Goal: Information Seeking & Learning: Learn about a topic

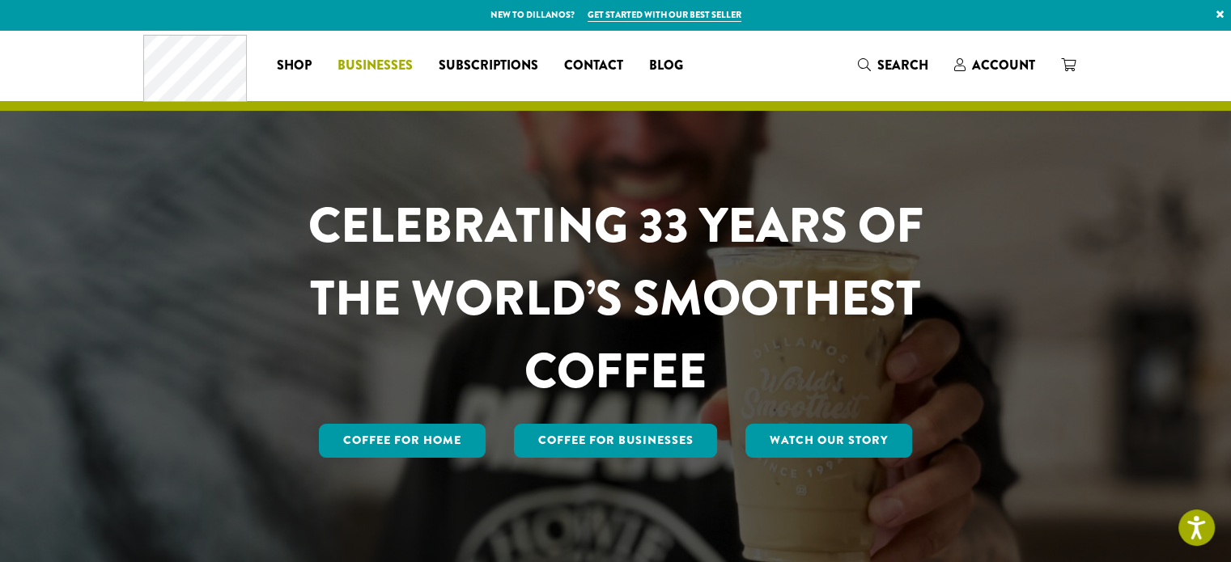
click at [383, 65] on span "Businesses" at bounding box center [374, 66] width 75 height 20
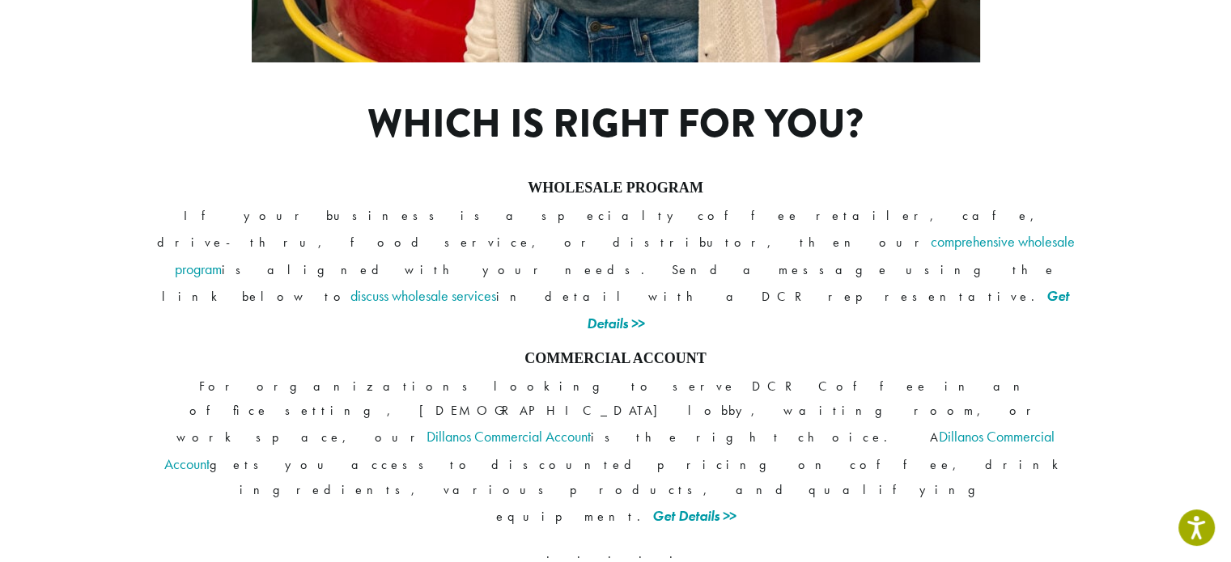
scroll to position [1322, 0]
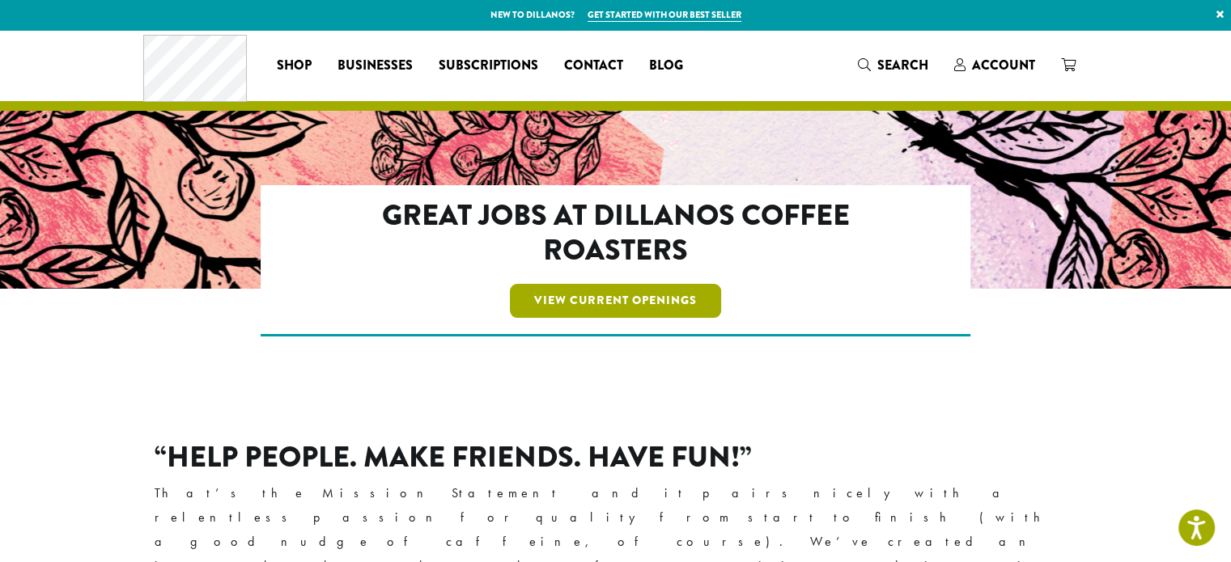
click at [595, 291] on link "View Current Openings" at bounding box center [615, 301] width 211 height 34
